Goal: Information Seeking & Learning: Find specific fact

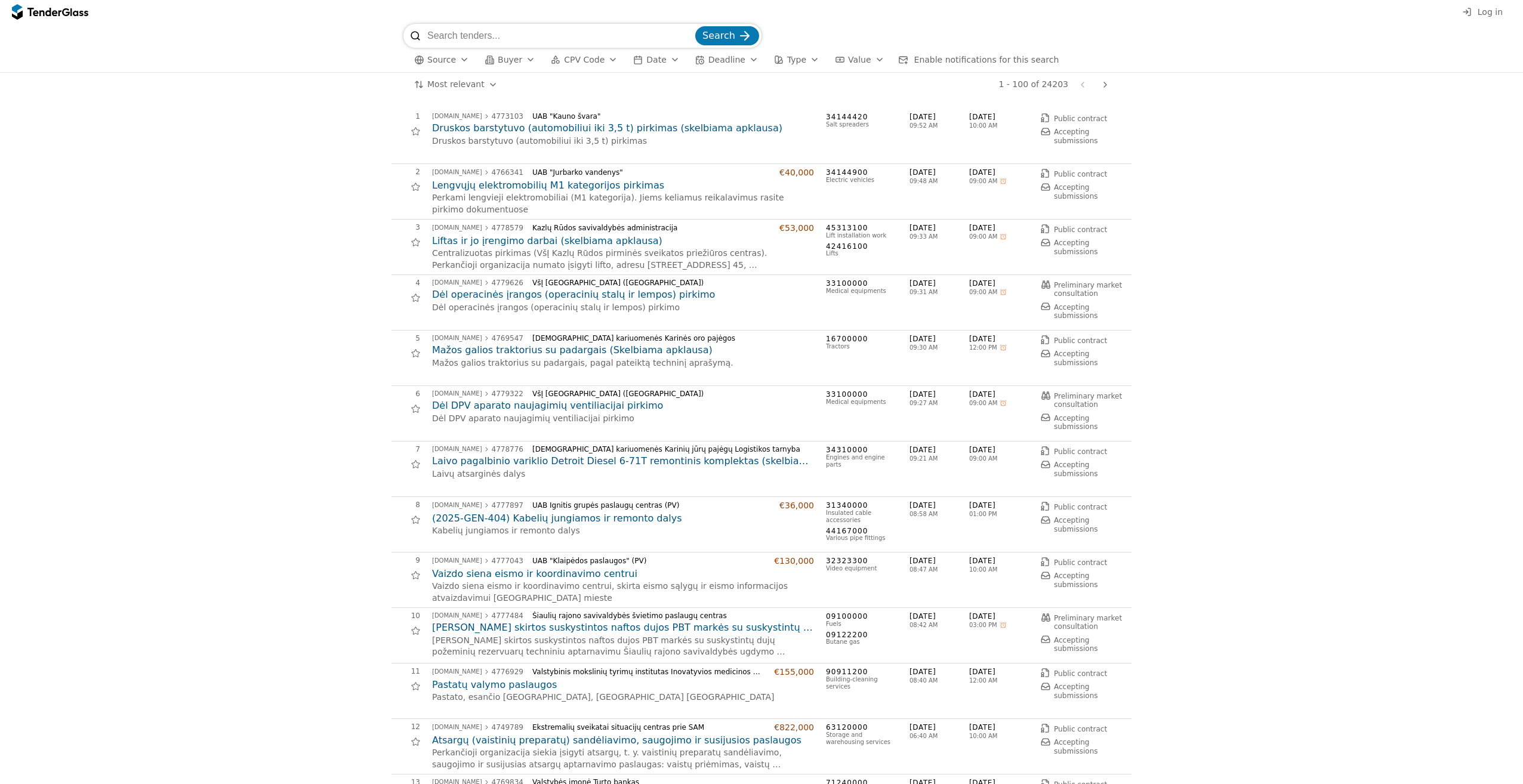
click at [607, 37] on input "search" at bounding box center [560, 36] width 265 height 24
type input "p"
type input "microsoft"
click at [695, 27] on button "Search" at bounding box center [727, 36] width 64 height 19
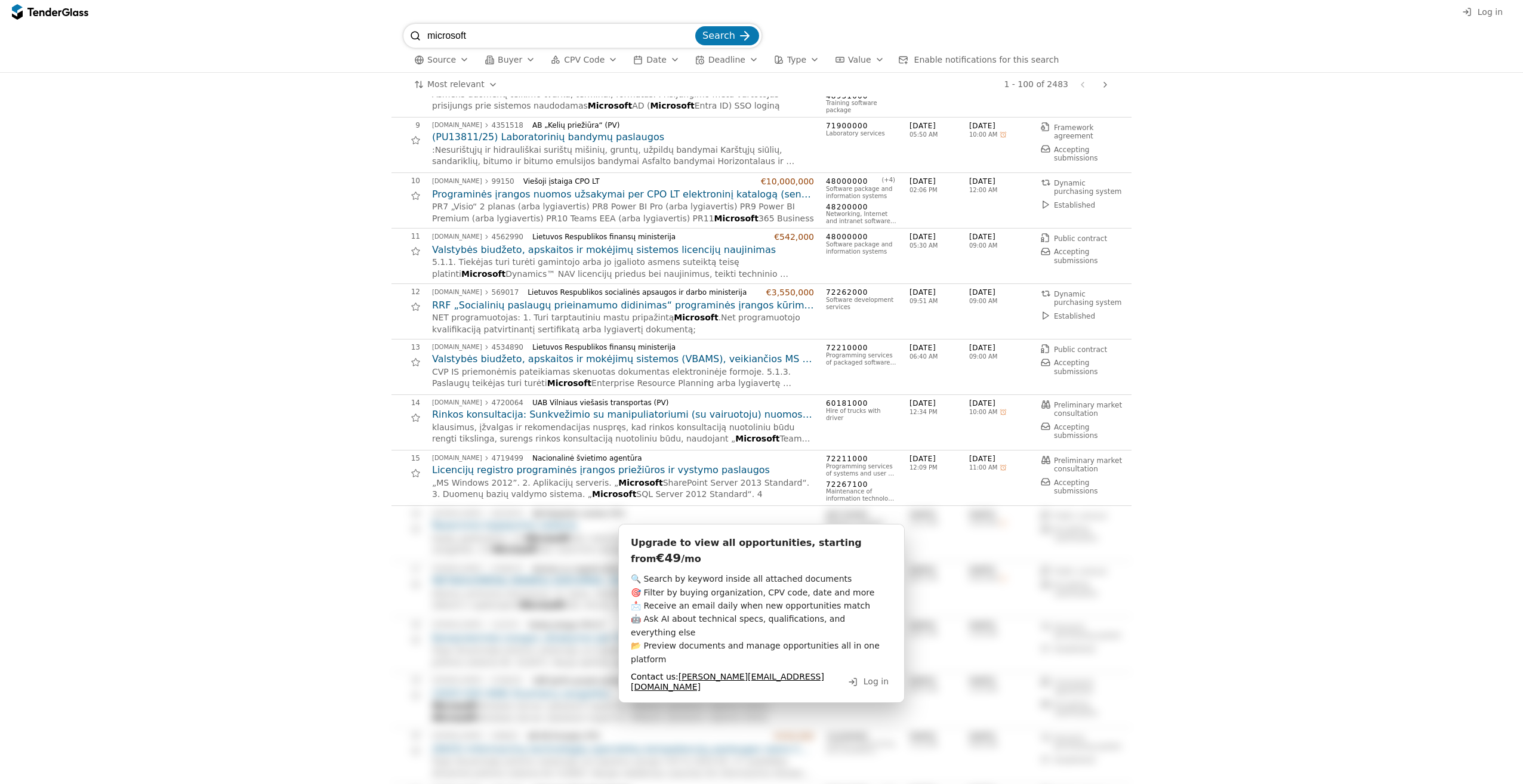
scroll to position [418, 0]
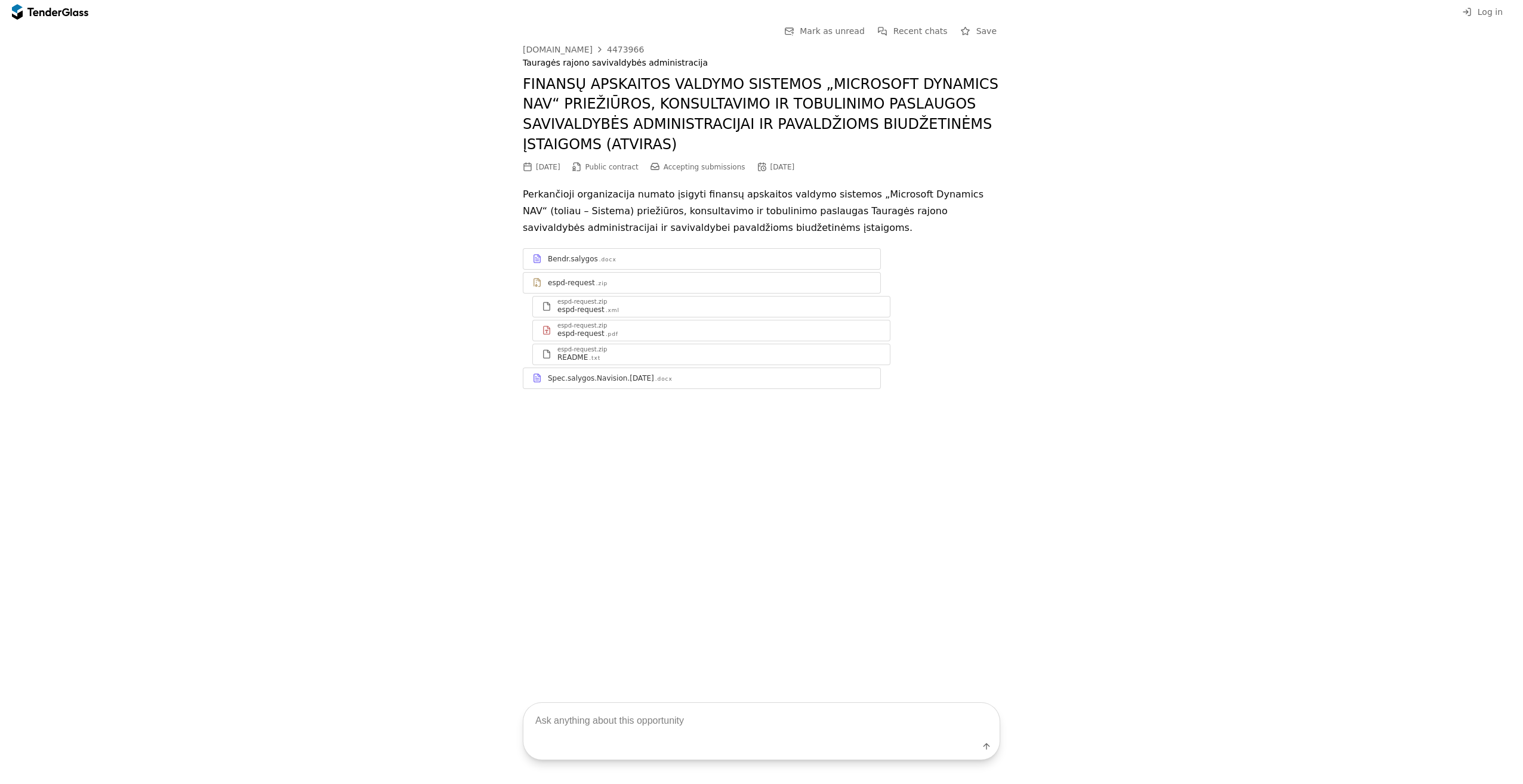
click at [635, 373] on div "Spec.salygos.Navision.[DATE]" at bounding box center [601, 378] width 106 height 9
